Goal: Task Accomplishment & Management: Use online tool/utility

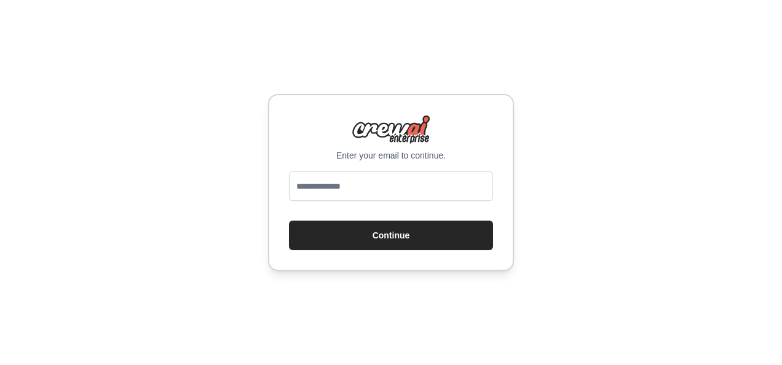
type input "**********"
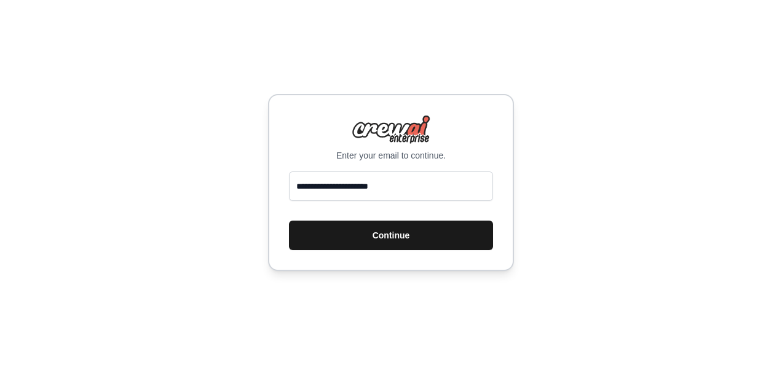
click at [336, 231] on button "Continue" at bounding box center [391, 236] width 204 height 30
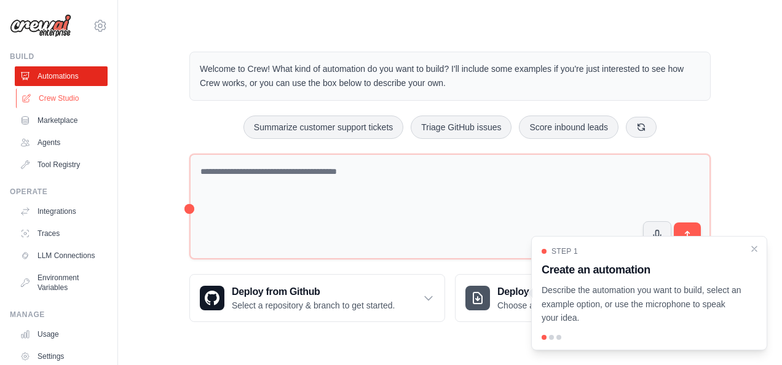
click at [46, 101] on link "Crew Studio" at bounding box center [62, 99] width 93 height 20
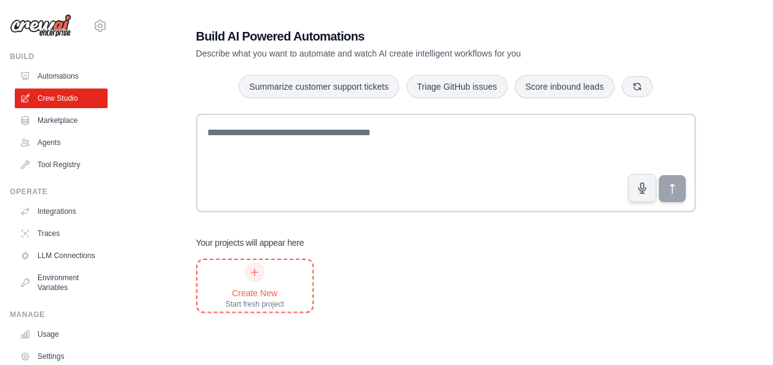
click at [258, 278] on div at bounding box center [255, 273] width 20 height 20
click at [234, 284] on div "Create New Start fresh project" at bounding box center [255, 286] width 58 height 47
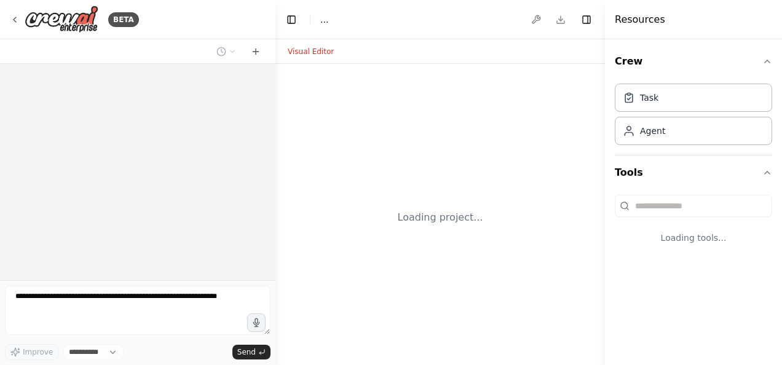
select select "****"
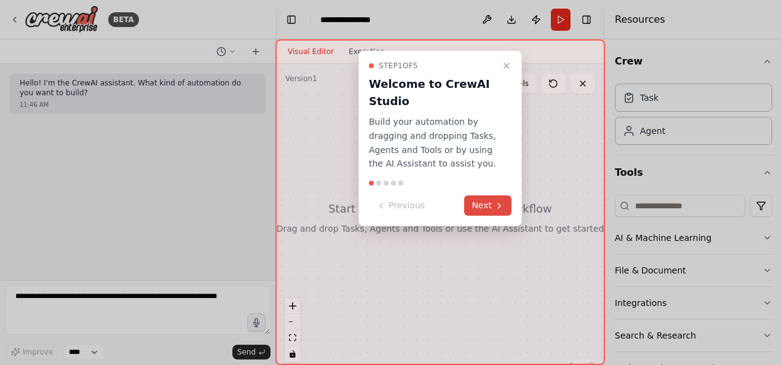
click at [491, 202] on button "Next" at bounding box center [487, 206] width 47 height 20
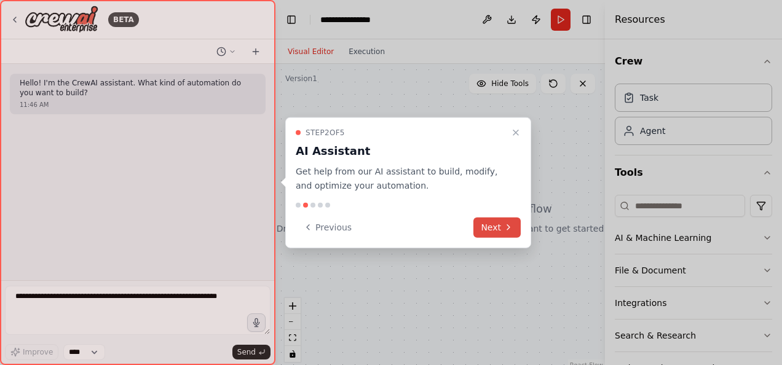
click at [487, 230] on button "Next" at bounding box center [497, 227] width 47 height 20
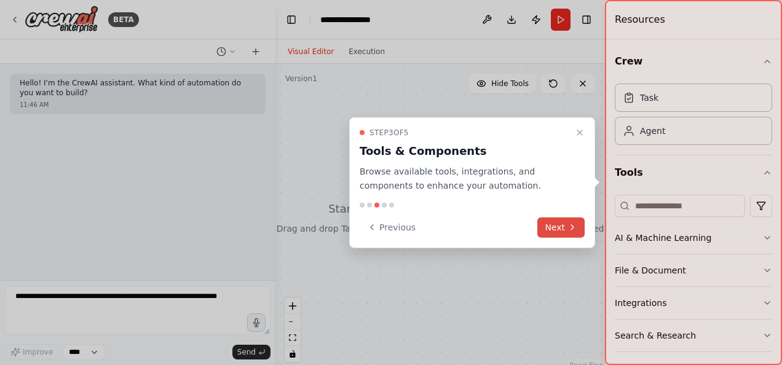
click at [554, 232] on button "Next" at bounding box center [561, 227] width 47 height 20
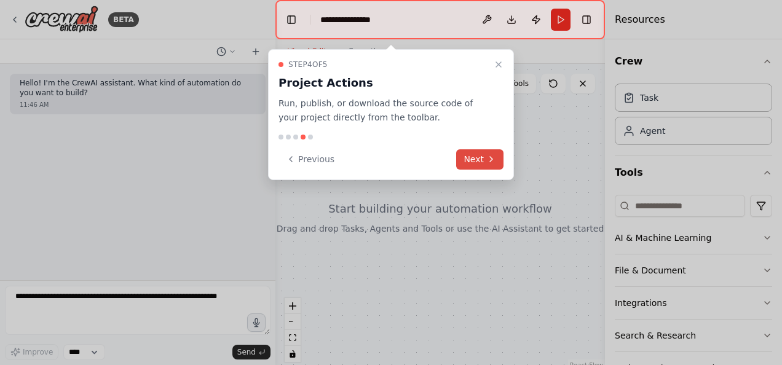
click at [495, 159] on icon at bounding box center [492, 159] width 10 height 10
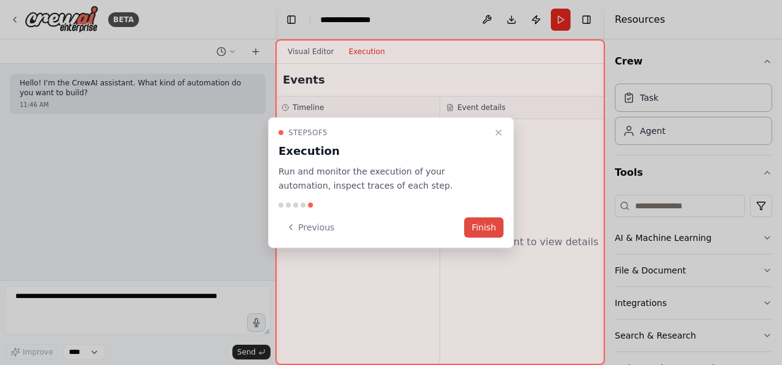
click at [489, 224] on button "Finish" at bounding box center [483, 227] width 39 height 20
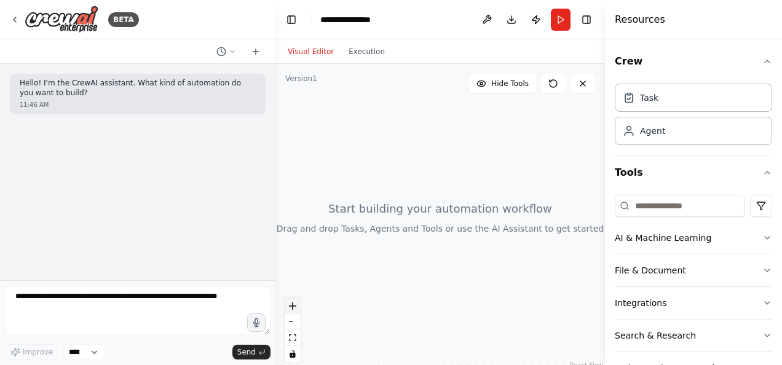
click at [296, 303] on button "zoom in" at bounding box center [293, 306] width 16 height 16
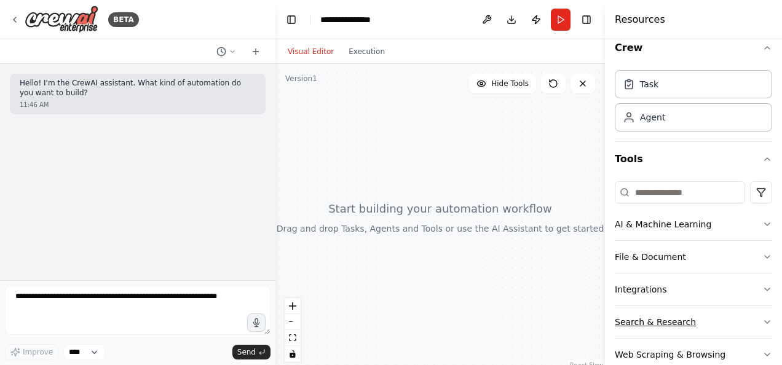
scroll to position [37, 0]
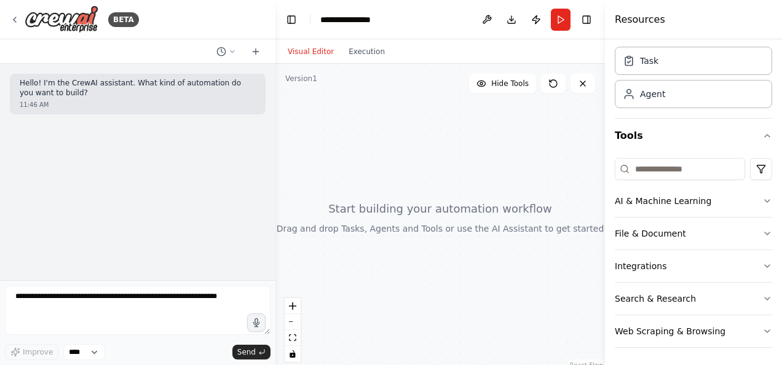
drag, startPoint x: 360, startPoint y: 139, endPoint x: 379, endPoint y: 214, distance: 77.4
click at [396, 232] on div at bounding box center [441, 218] width 330 height 308
drag, startPoint x: 407, startPoint y: 110, endPoint x: 393, endPoint y: 109, distance: 14.2
click at [393, 107] on div at bounding box center [441, 218] width 330 height 308
click at [21, 19] on div "BETA" at bounding box center [74, 20] width 129 height 28
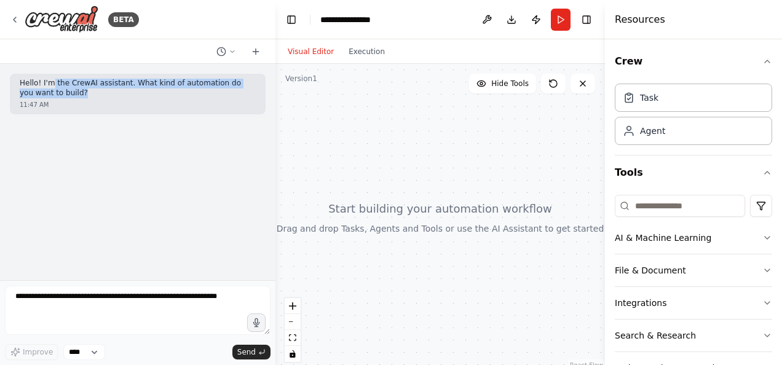
drag, startPoint x: 48, startPoint y: 87, endPoint x: 197, endPoint y: 89, distance: 149.5
click at [197, 89] on p "Hello! I'm the CrewAI assistant. What kind of automation do you want to build?" at bounding box center [138, 88] width 236 height 19
drag, startPoint x: 197, startPoint y: 89, endPoint x: 165, endPoint y: 91, distance: 32.0
click at [165, 91] on p "Hello! I'm the CrewAI assistant. What kind of automation do you want to build?" at bounding box center [138, 88] width 236 height 19
click at [162, 93] on p "Hello! I'm the CrewAI assistant. What kind of automation do you want to build?" at bounding box center [138, 88] width 236 height 19
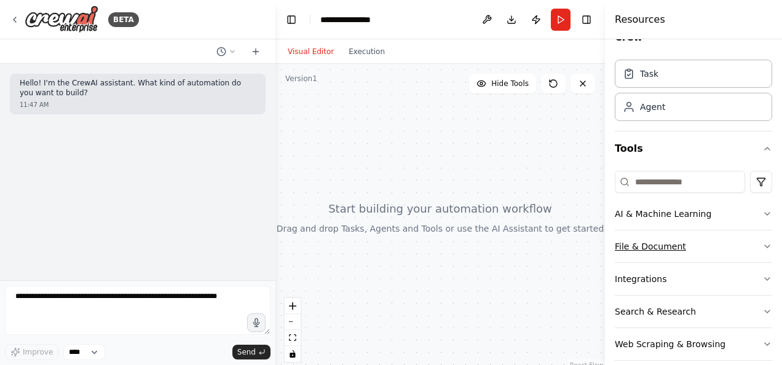
scroll to position [37, 0]
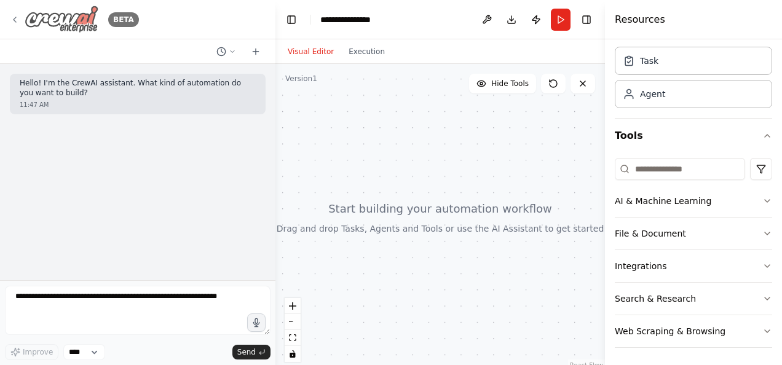
click at [12, 18] on icon at bounding box center [15, 20] width 10 height 10
